Goal: Check status: Check status

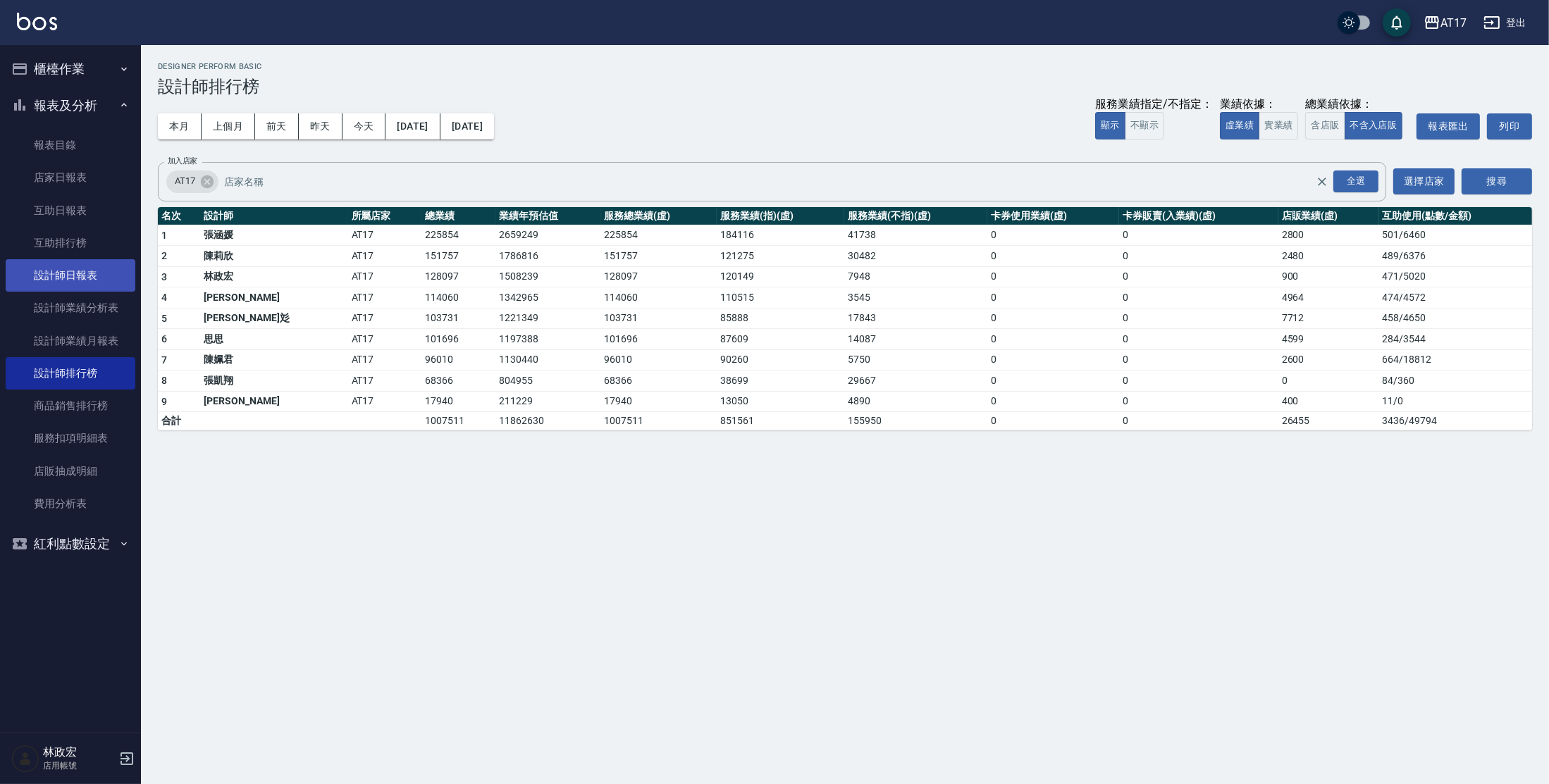
click at [90, 272] on link "設計師日報表" at bounding box center [70, 275] width 130 height 33
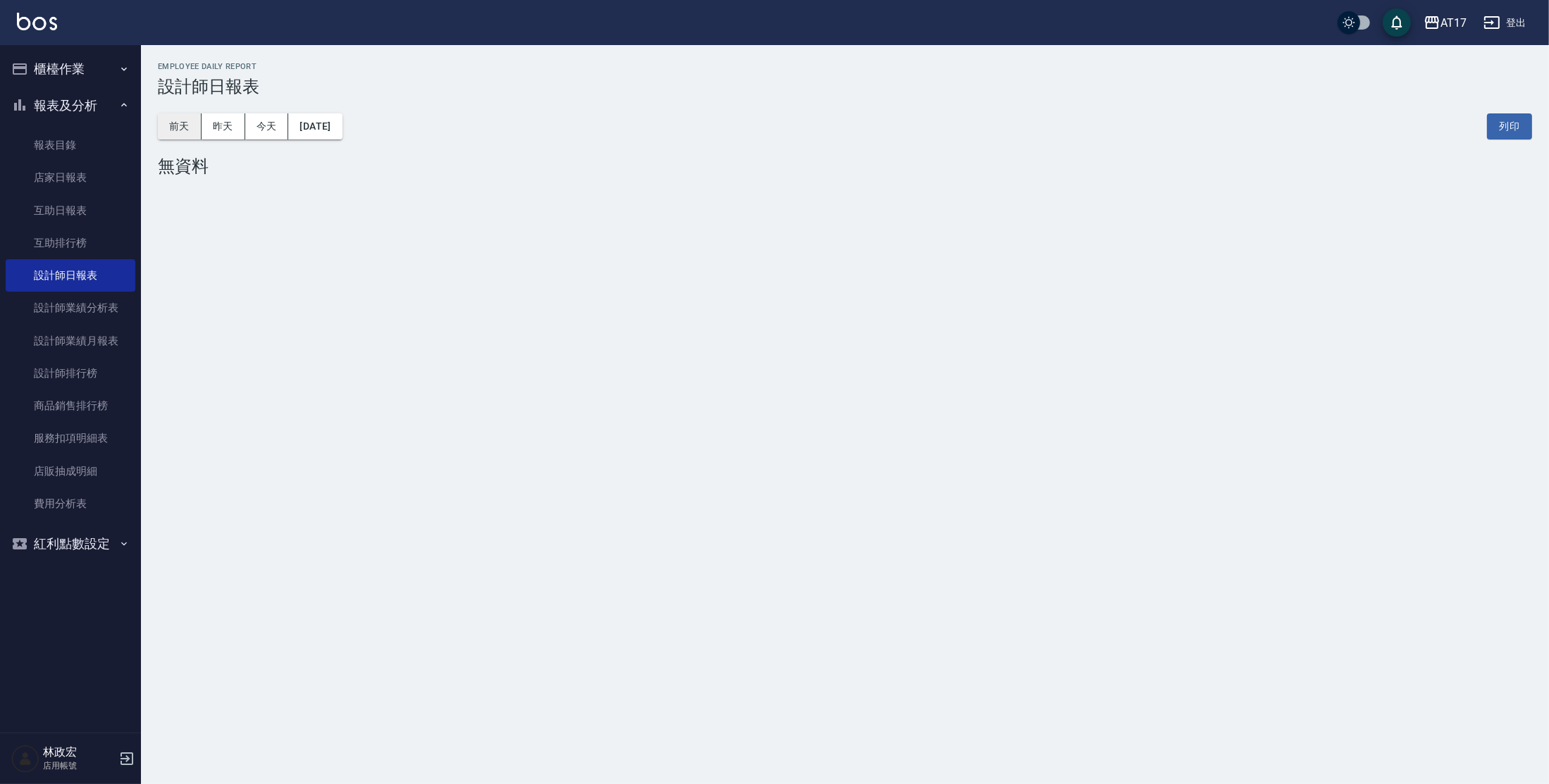
click at [165, 134] on button "前天" at bounding box center [180, 126] width 44 height 26
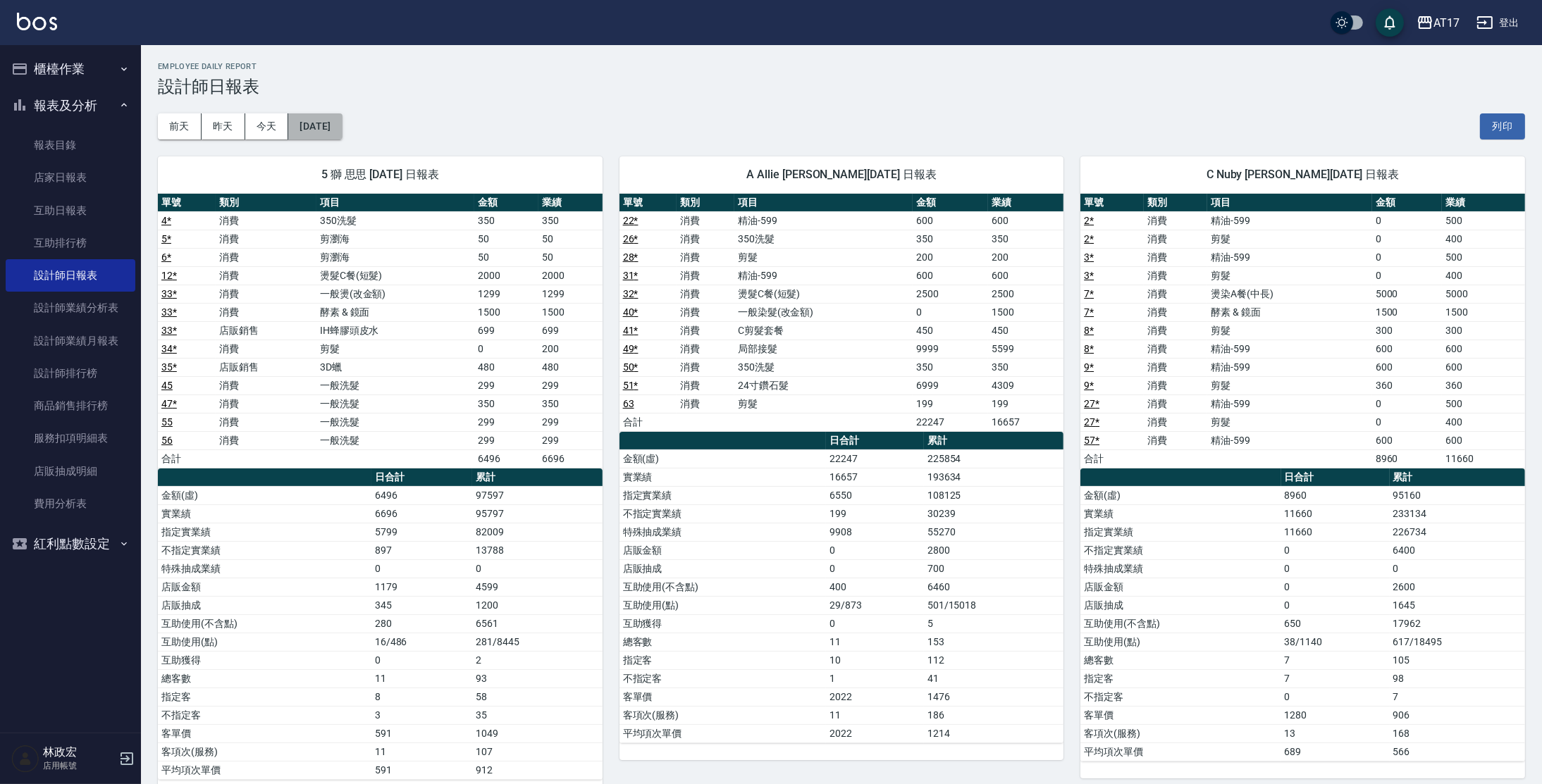
click at [307, 124] on button "[DATE]" at bounding box center [315, 126] width 54 height 26
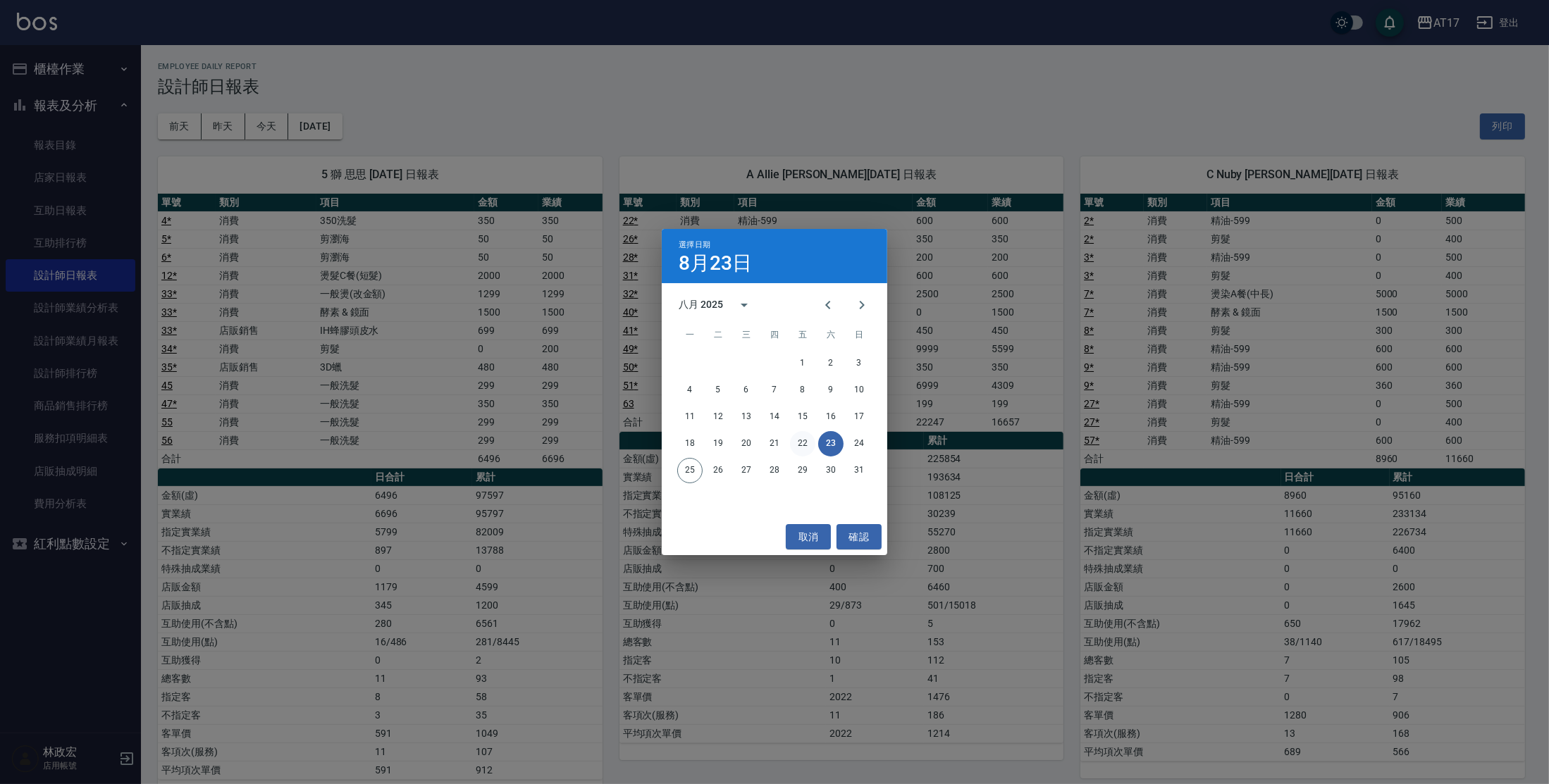
click at [808, 448] on button "22" at bounding box center [803, 444] width 25 height 25
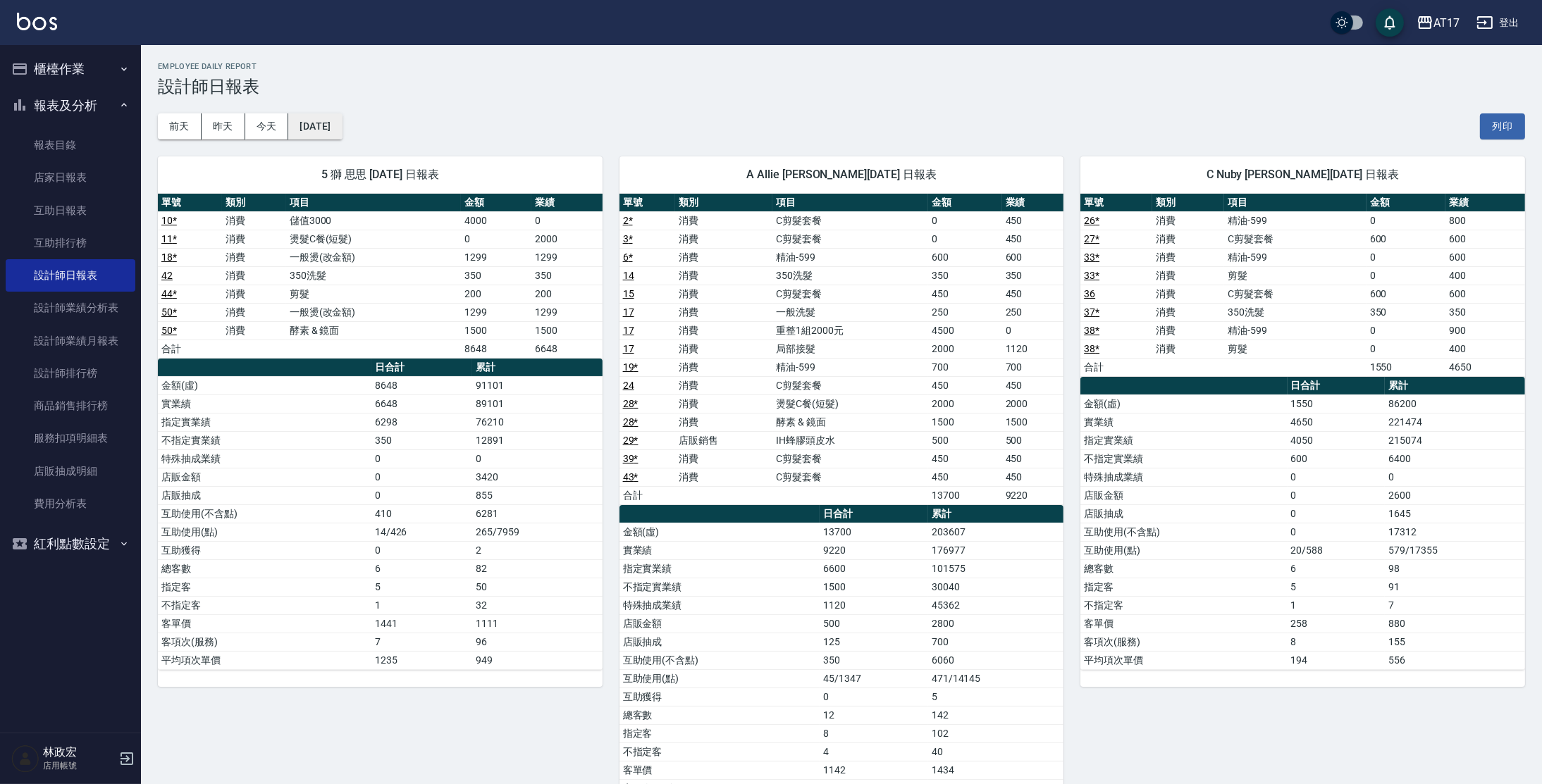
click at [342, 118] on button "[DATE]" at bounding box center [315, 126] width 54 height 26
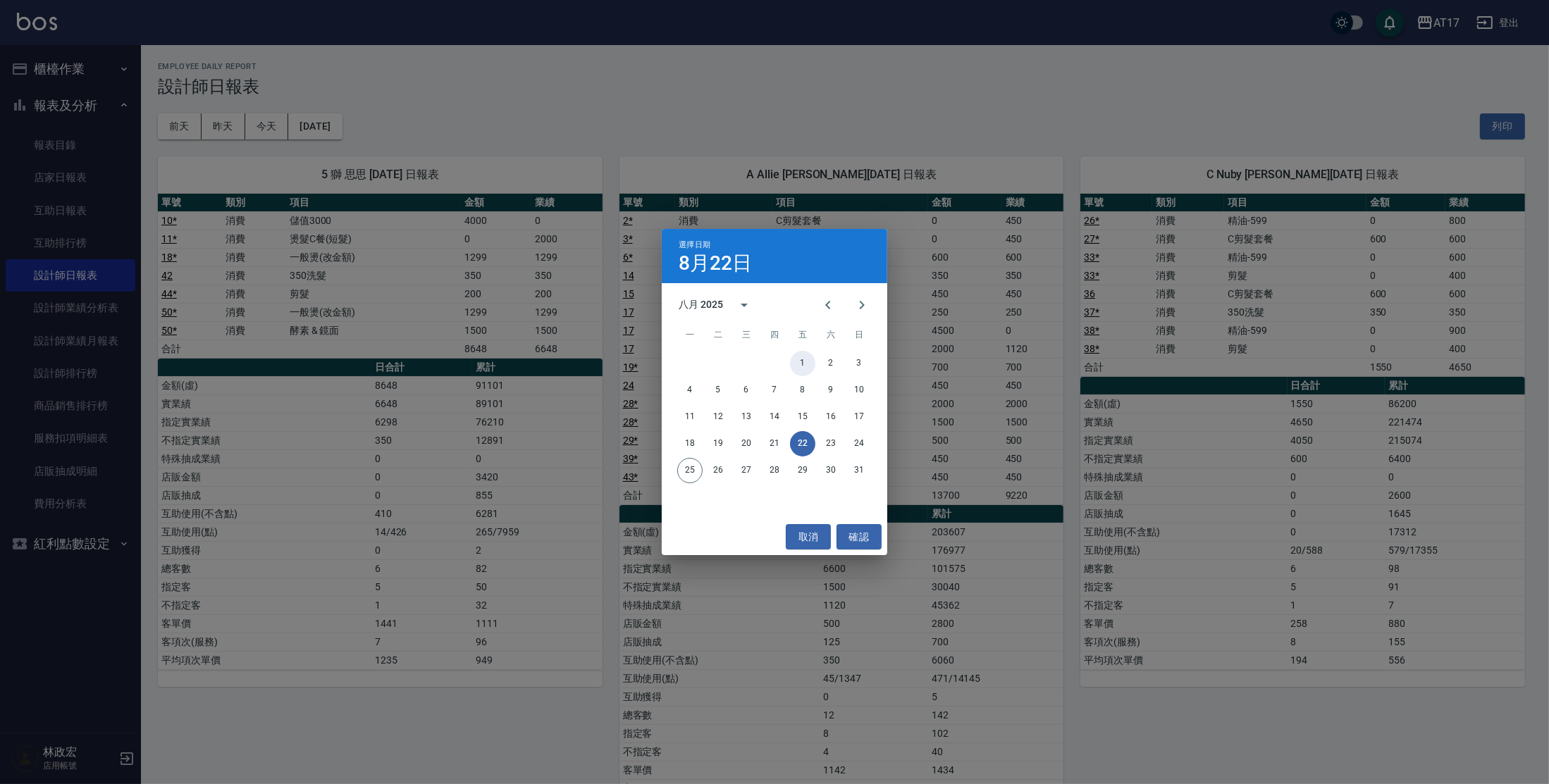
click at [807, 359] on button "1" at bounding box center [803, 364] width 25 height 25
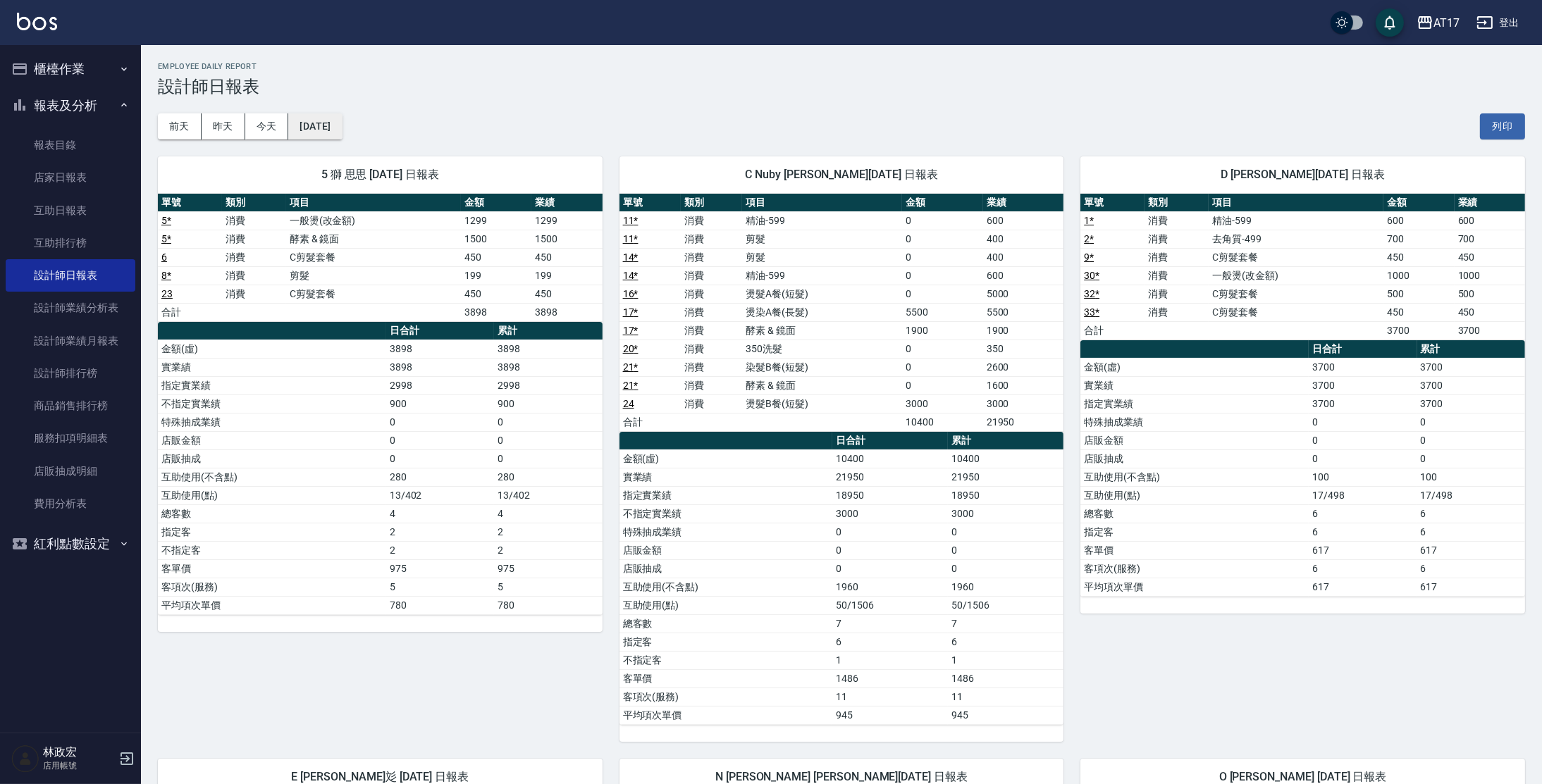
click at [342, 127] on button "[DATE]" at bounding box center [315, 126] width 54 height 26
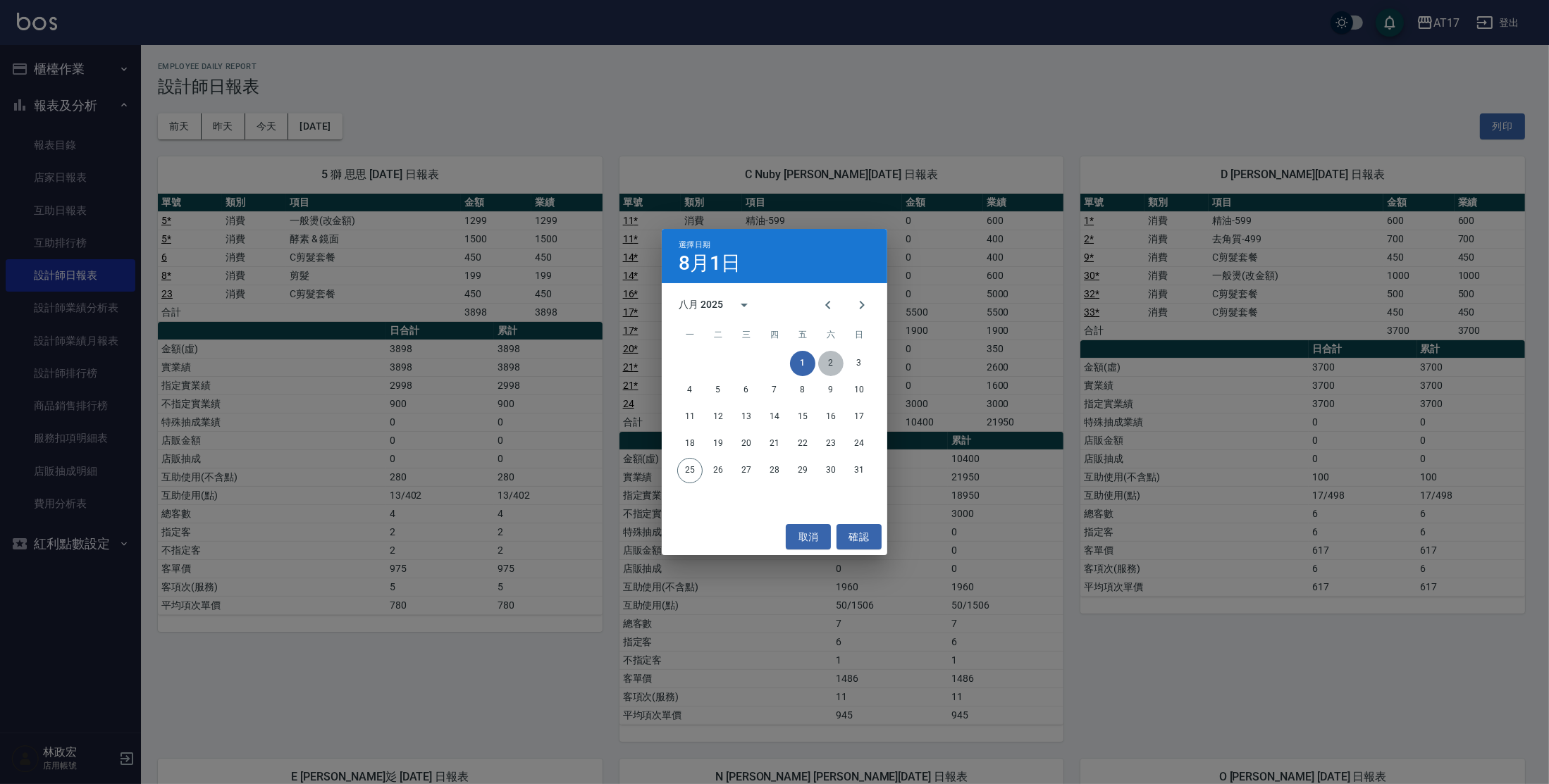
click at [836, 364] on button "2" at bounding box center [831, 364] width 25 height 25
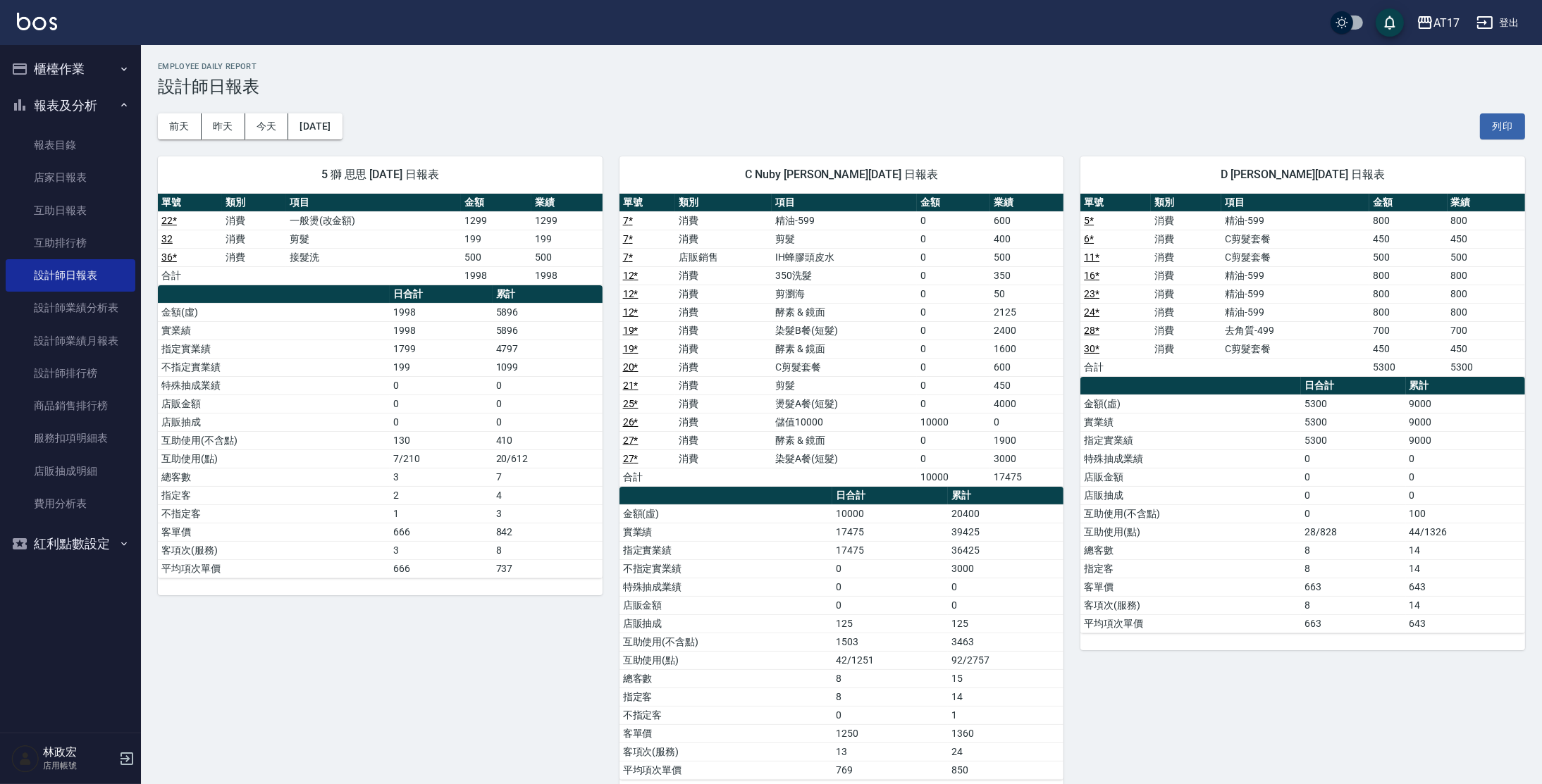
click at [369, 129] on div "[DATE] [DATE] [DATE] [DATE] 列印" at bounding box center [841, 126] width 1367 height 60
click at [342, 128] on button "[DATE]" at bounding box center [315, 126] width 54 height 26
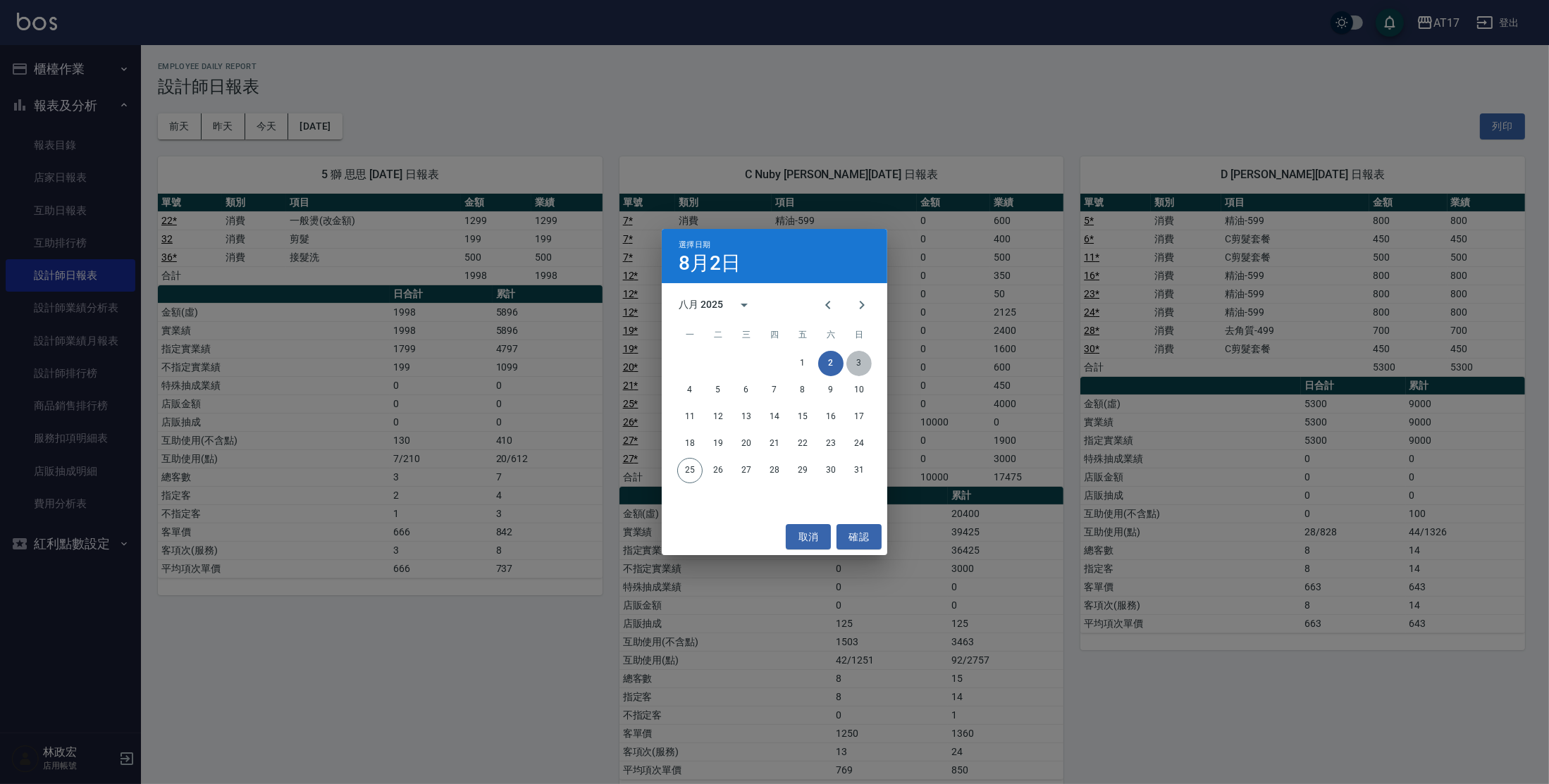
click at [865, 369] on button "3" at bounding box center [859, 364] width 25 height 25
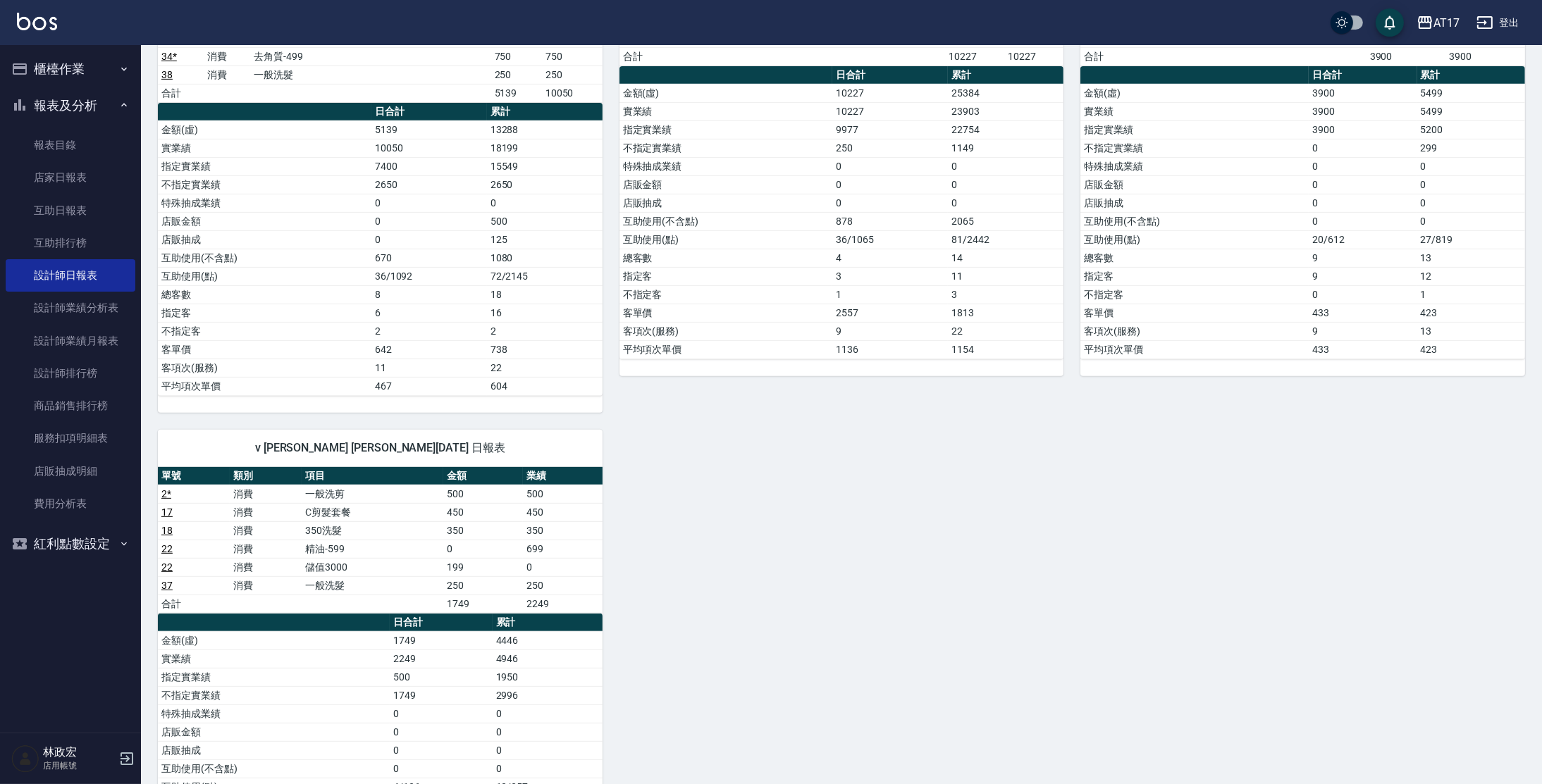
scroll to position [896, 0]
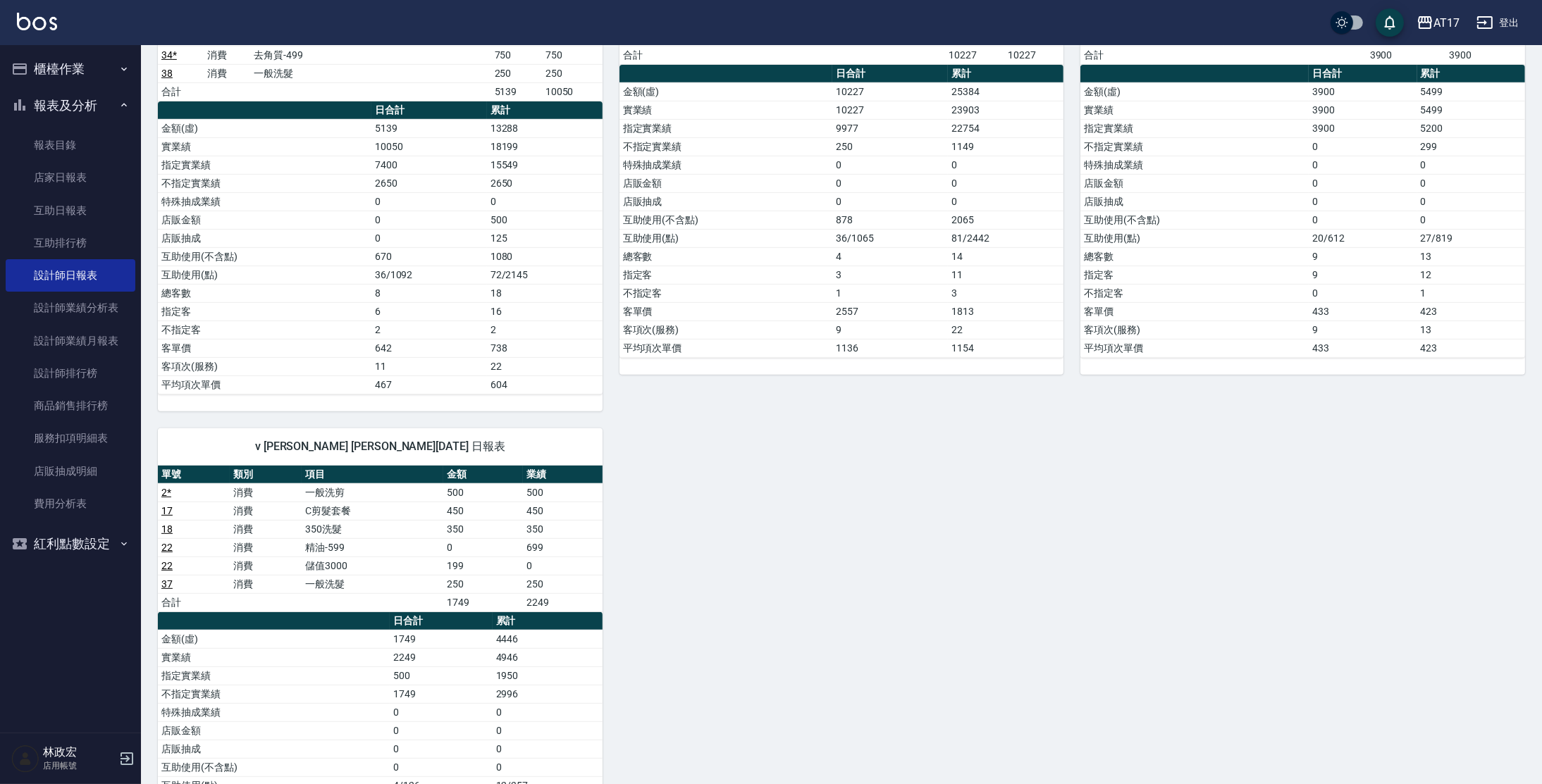
drag, startPoint x: 1536, startPoint y: 509, endPoint x: 1530, endPoint y: 355, distance: 154.1
click at [1532, 349] on div "AT17 [DATE] 設計師日報表 列印時間： [DATE][PHONE_NUMBER]:01 Employee Daily Report 設計師日報表 […" at bounding box center [841, 44] width 1401 height 1789
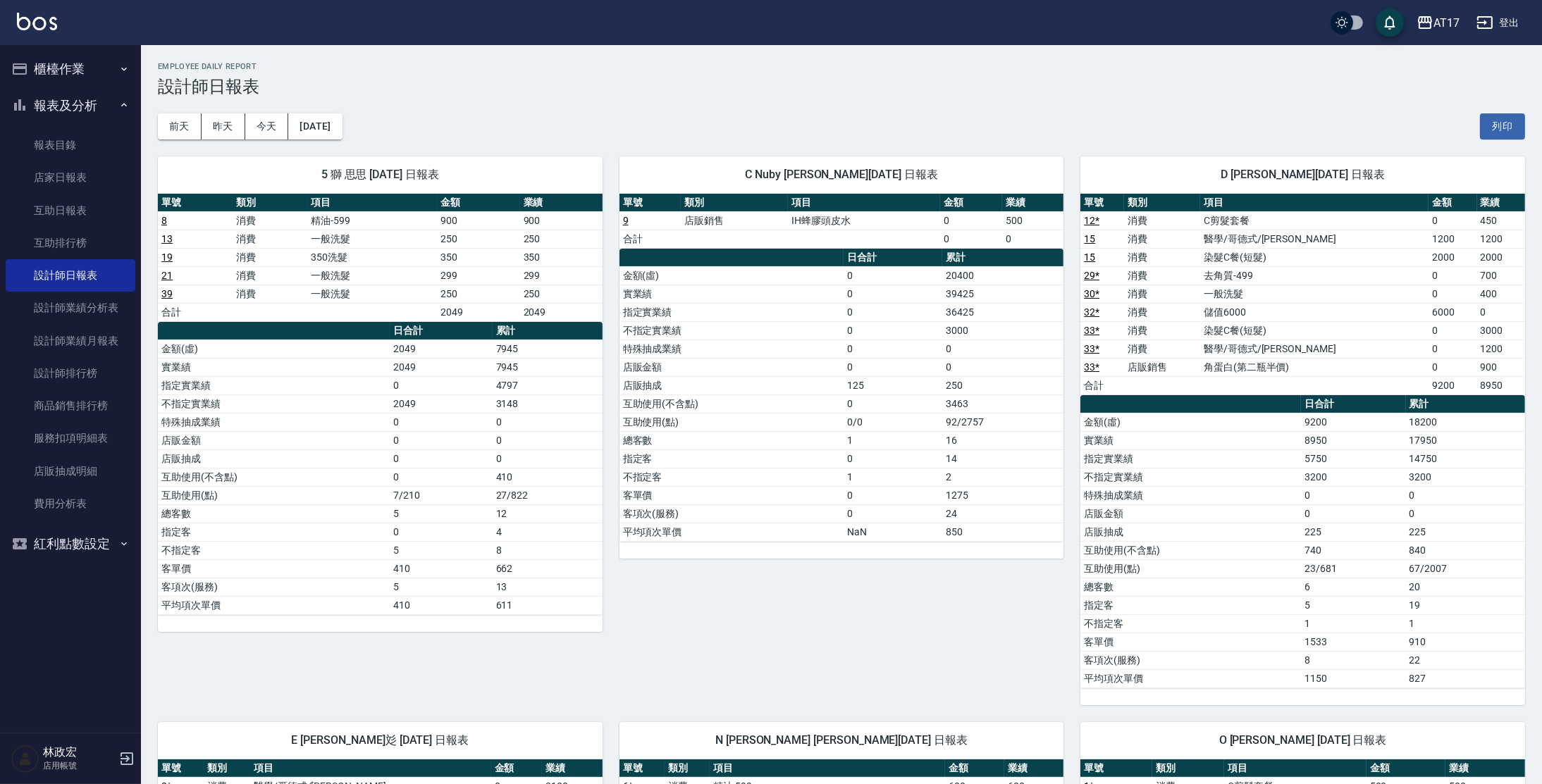
scroll to position [2, 0]
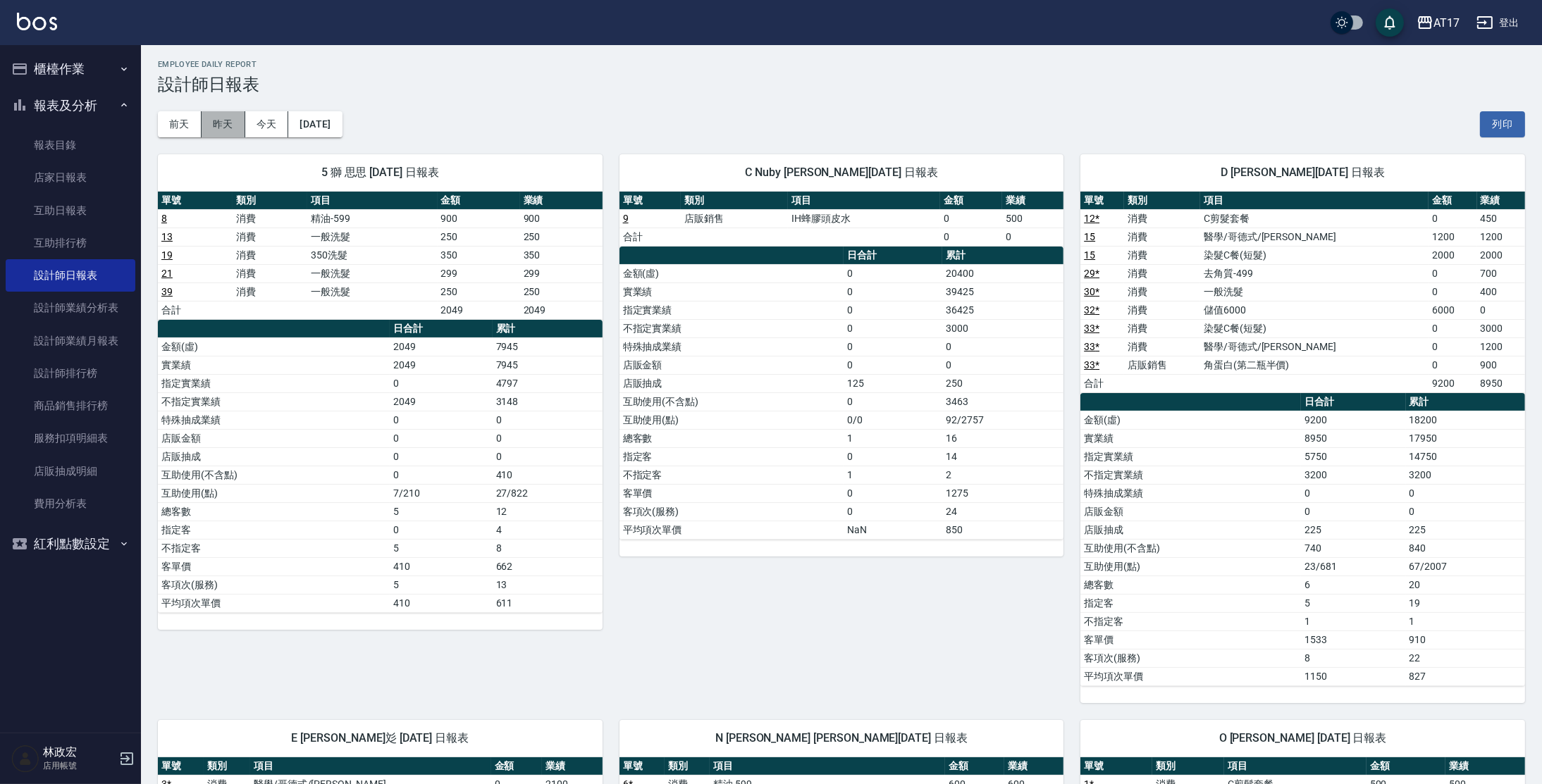
click at [223, 120] on button "昨天" at bounding box center [224, 124] width 44 height 26
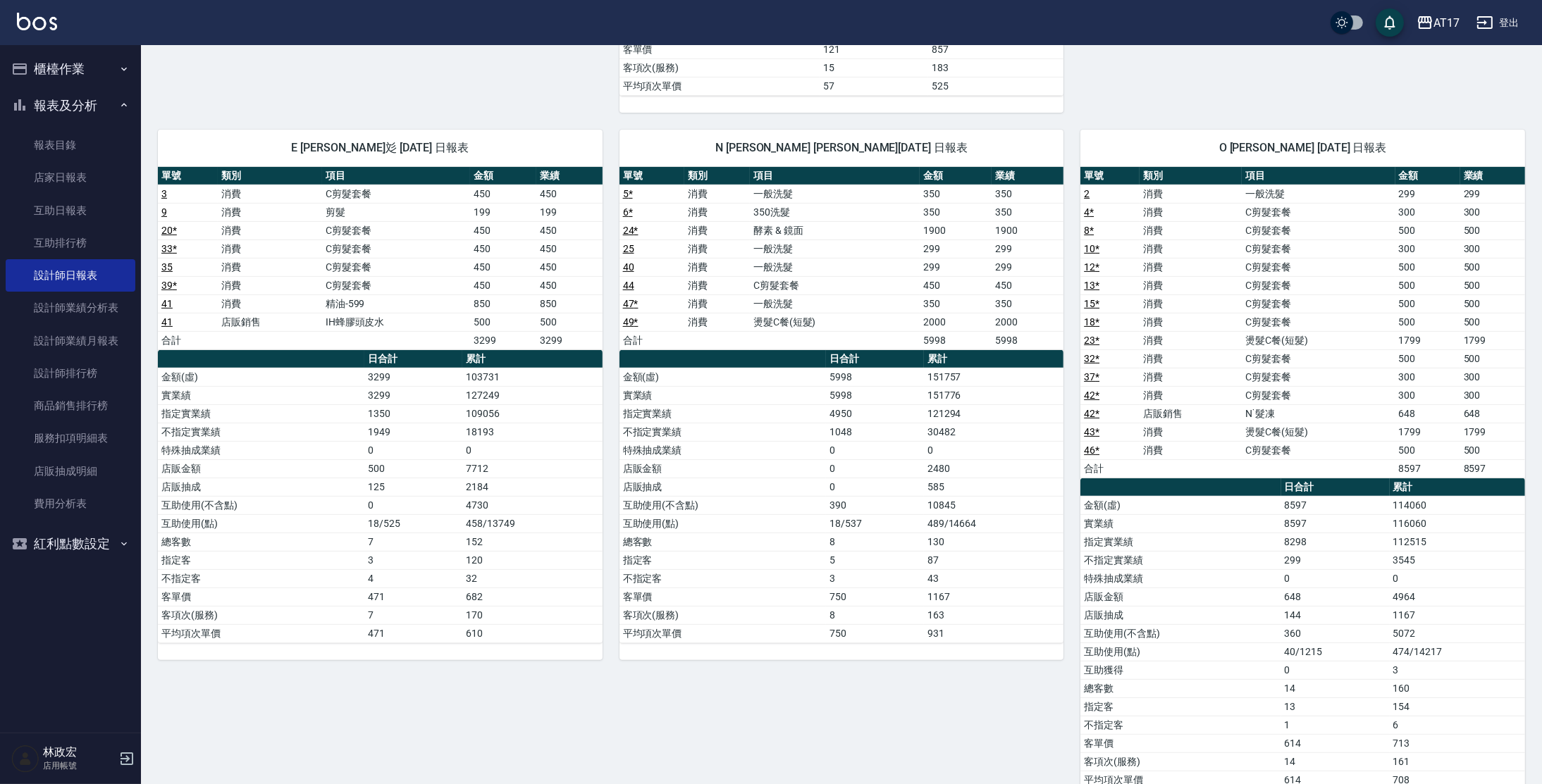
scroll to position [718, 0]
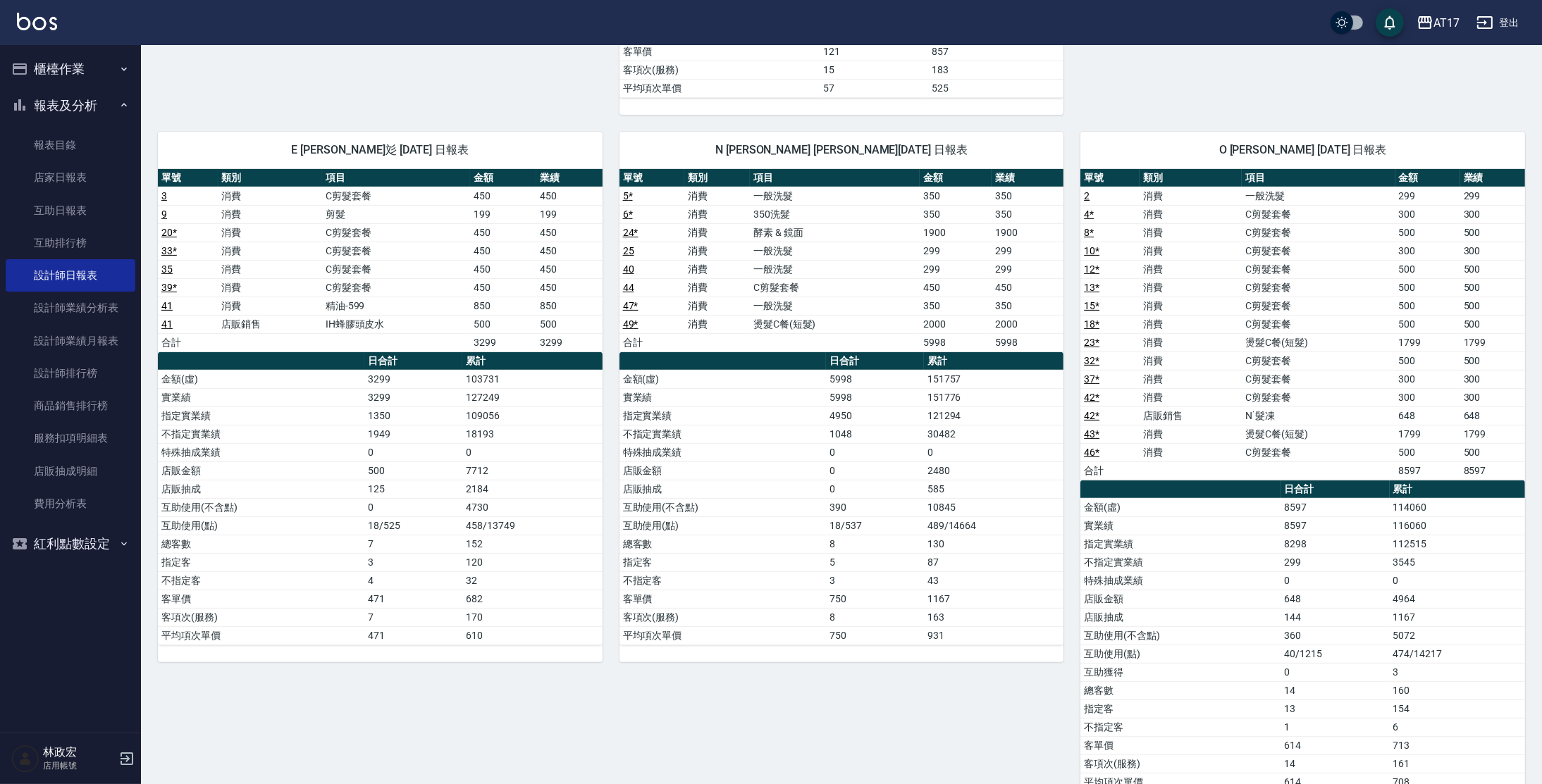
click at [1472, 475] on td "8597" at bounding box center [1492, 471] width 65 height 18
drag, startPoint x: 1439, startPoint y: 616, endPoint x: 1393, endPoint y: 586, distance: 54.9
click at [1393, 589] on tbody "金額(虛) 8597 114060 實業績 8597 116060 指定實業績 8298 112515 不指定實業績 299 3545 特殊抽成業績 0 0 …" at bounding box center [1303, 645] width 445 height 293
drag, startPoint x: 1390, startPoint y: 606, endPoint x: 1375, endPoint y: 615, distance: 17.5
click at [1381, 613] on td "144" at bounding box center [1335, 617] width 108 height 18
